Goal: Transaction & Acquisition: Purchase product/service

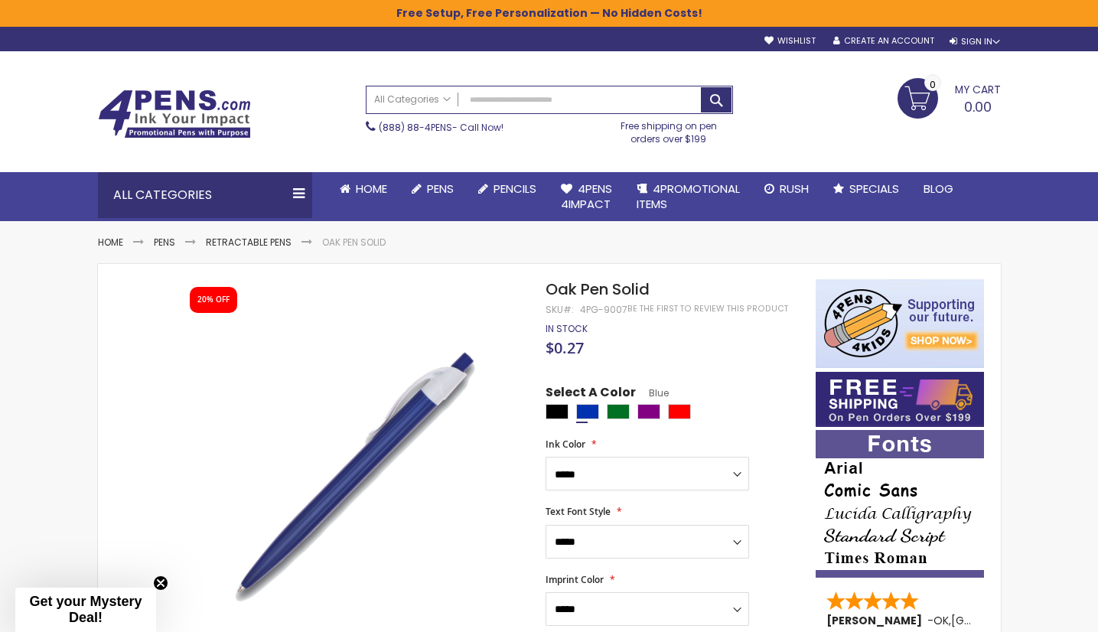
select select "****"
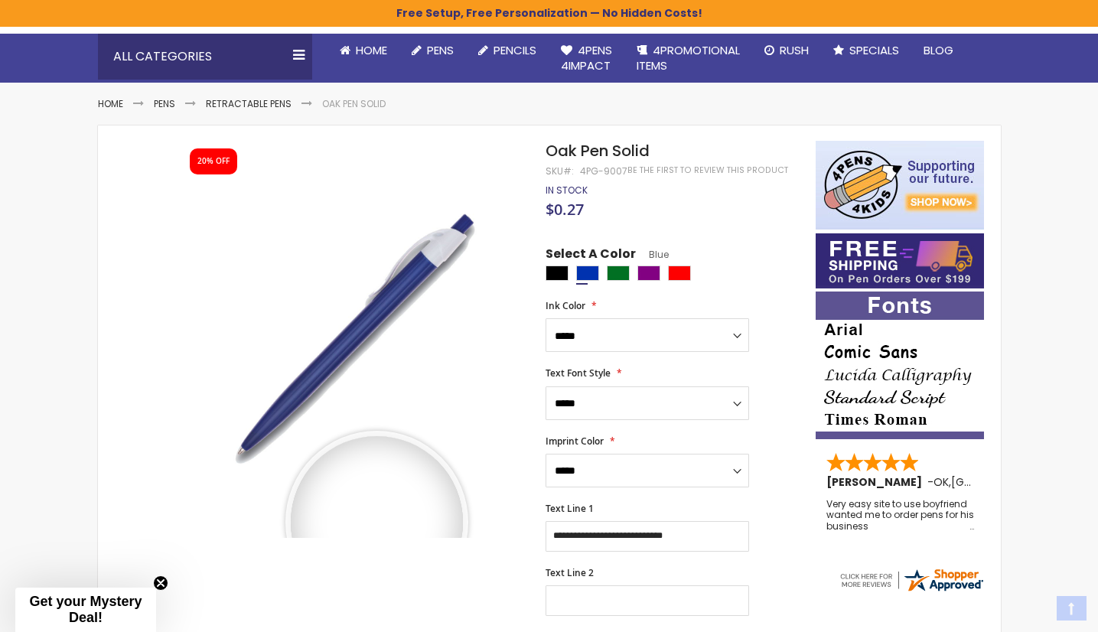
scroll to position [153, 0]
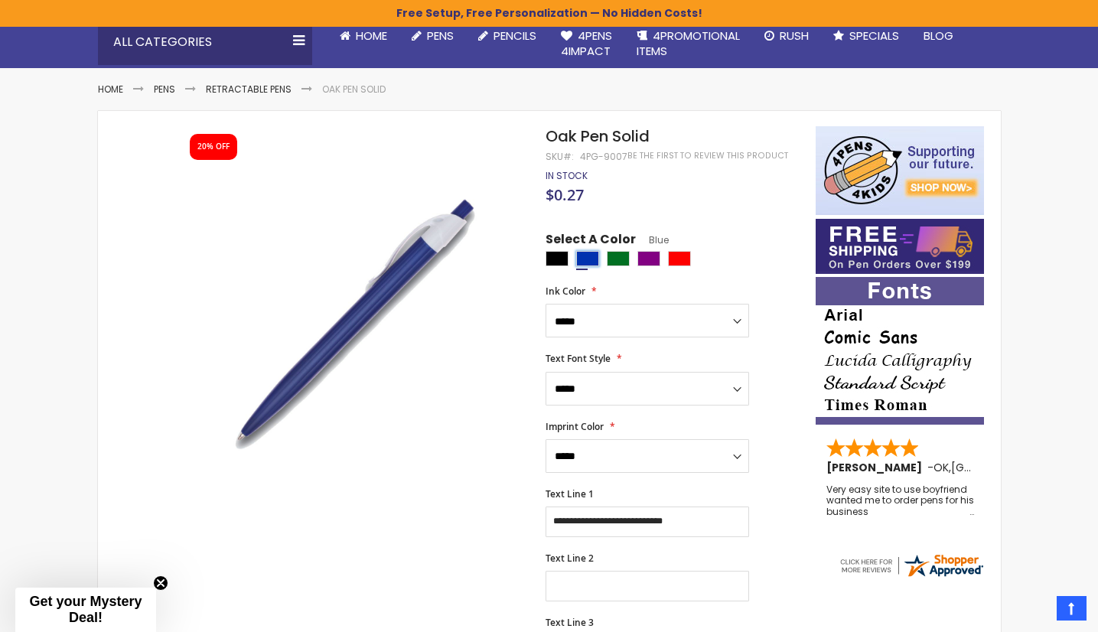
click at [587, 259] on div "Blue" at bounding box center [587, 258] width 23 height 15
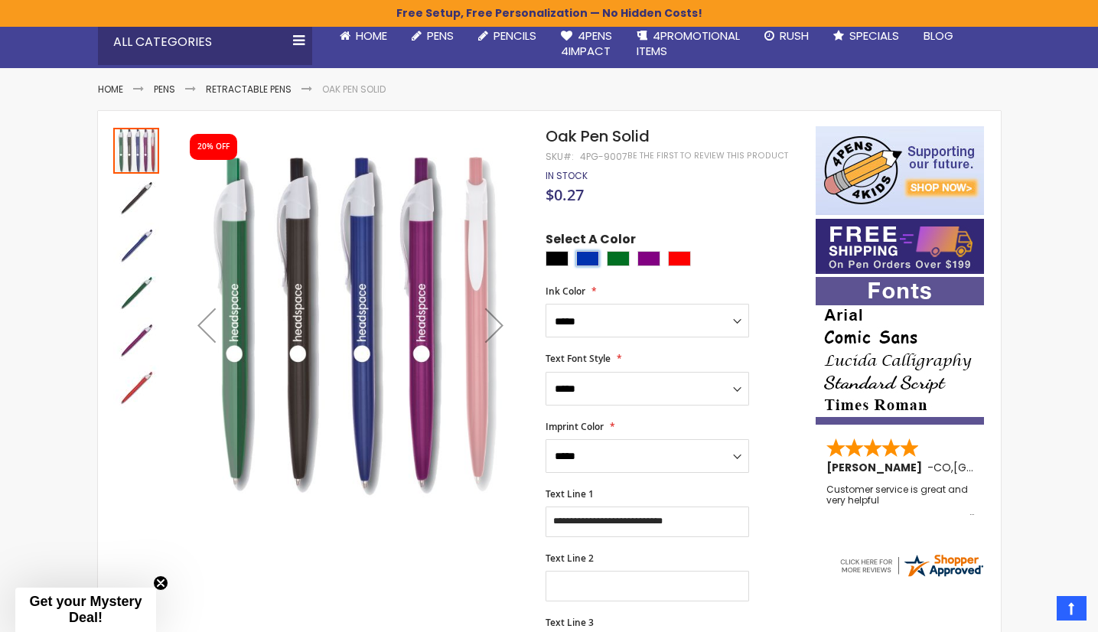
click at [496, 324] on div "Next" at bounding box center [494, 324] width 61 height 61
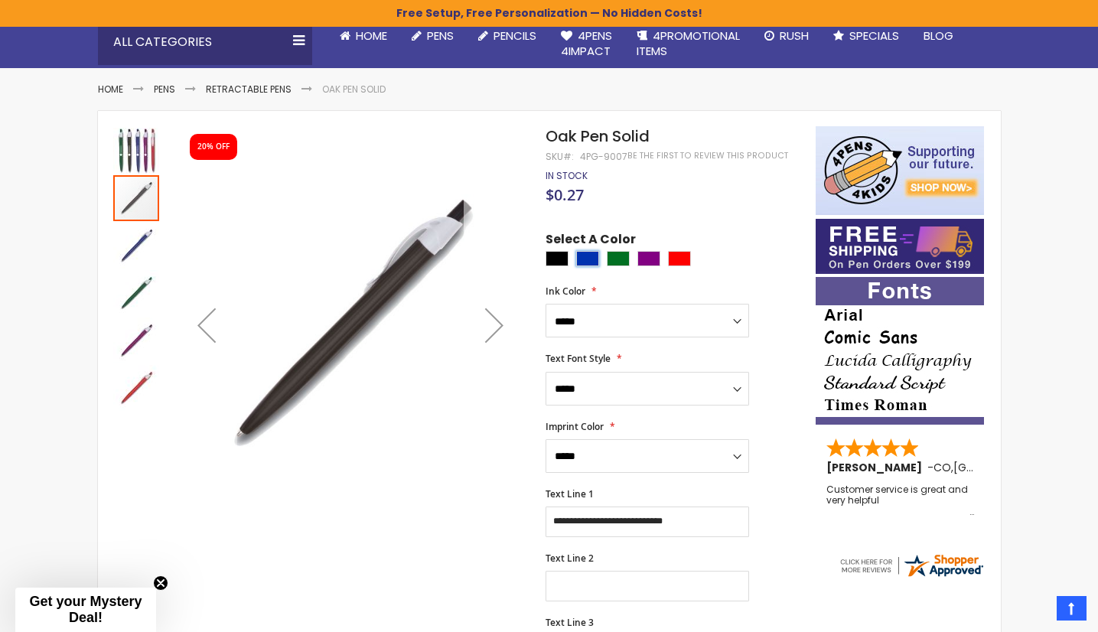
click at [496, 324] on div "Next" at bounding box center [494, 324] width 61 height 61
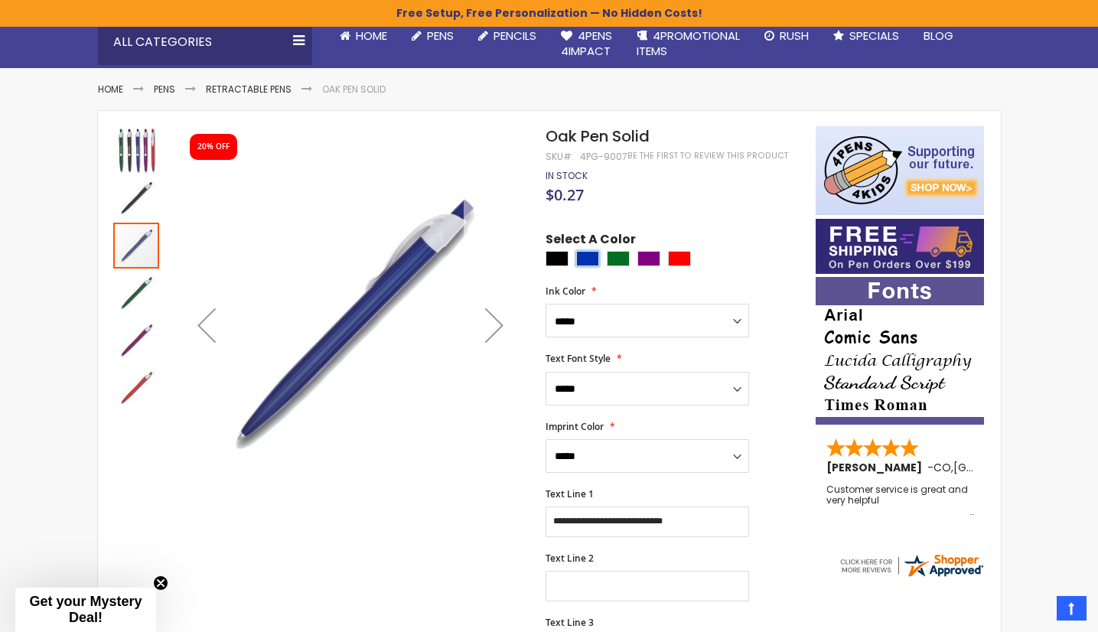
click at [496, 324] on div "Next" at bounding box center [494, 324] width 61 height 61
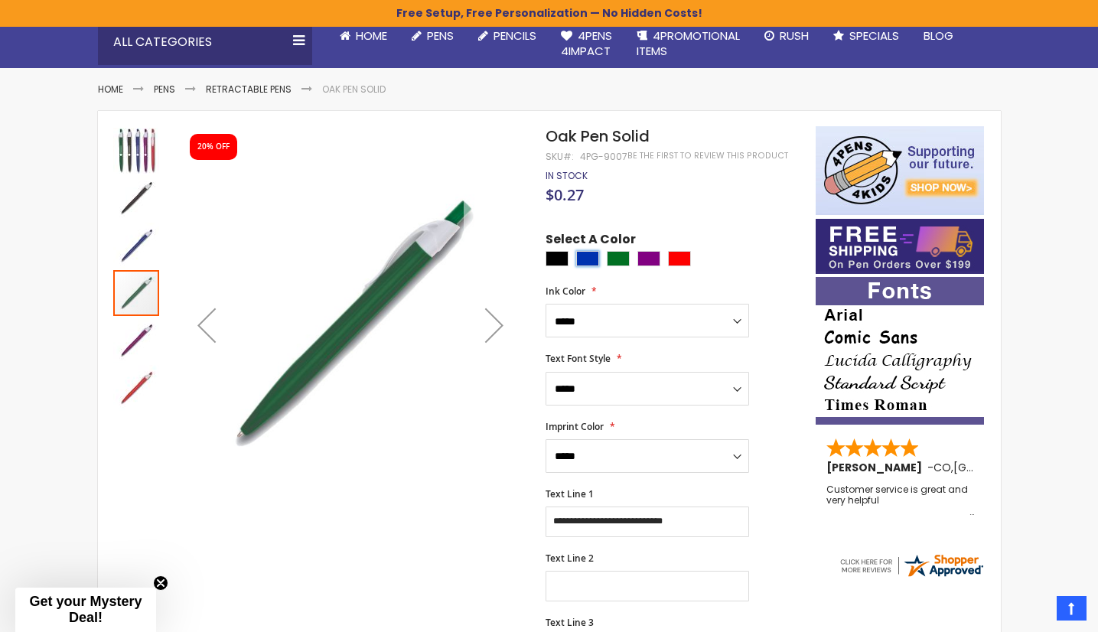
click at [496, 324] on div "Next" at bounding box center [494, 324] width 61 height 61
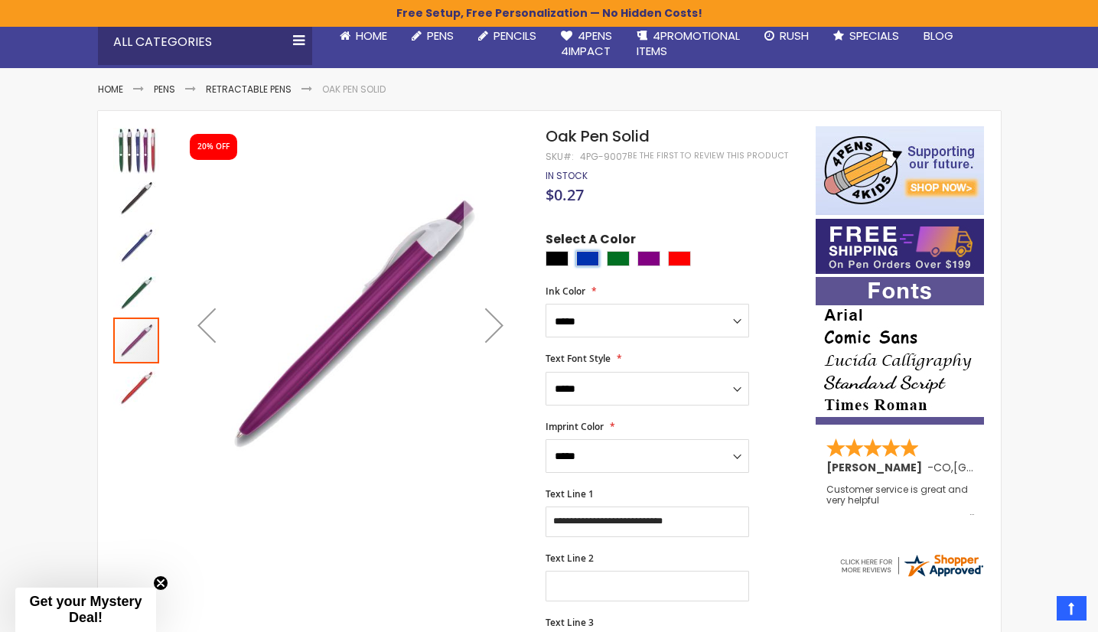
click at [496, 324] on div "Next" at bounding box center [494, 324] width 61 height 61
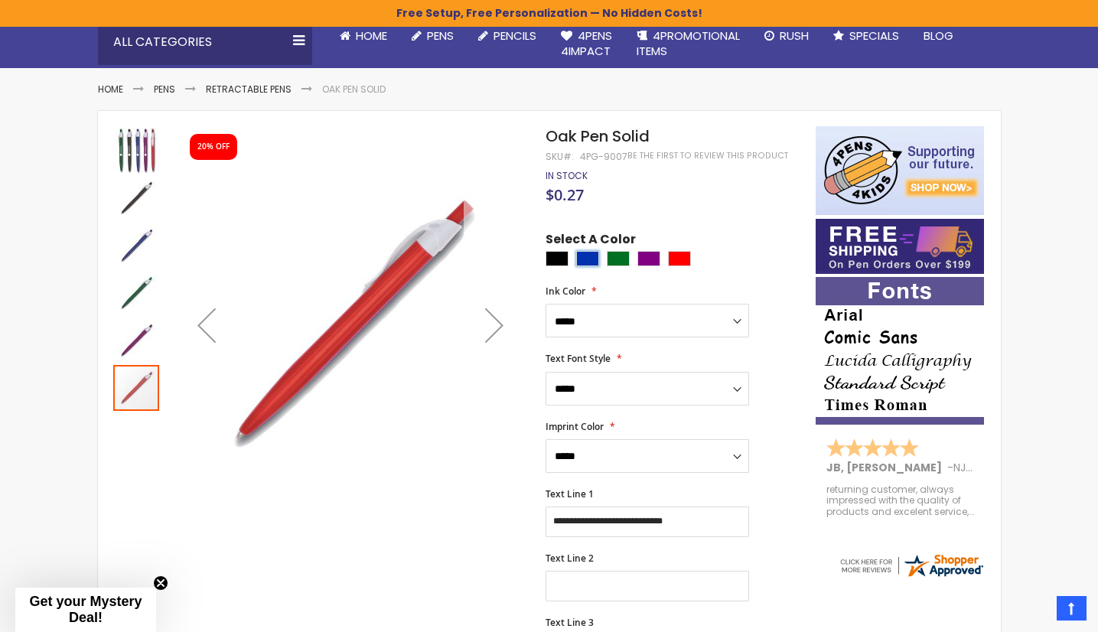
click at [496, 324] on div "Next" at bounding box center [494, 324] width 61 height 61
